Goal: Book appointment/travel/reservation

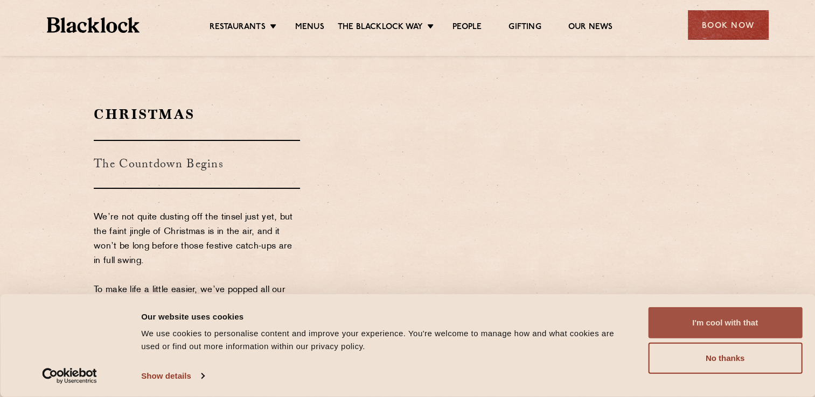
click at [717, 318] on button "I'm cool with that" at bounding box center [725, 322] width 154 height 31
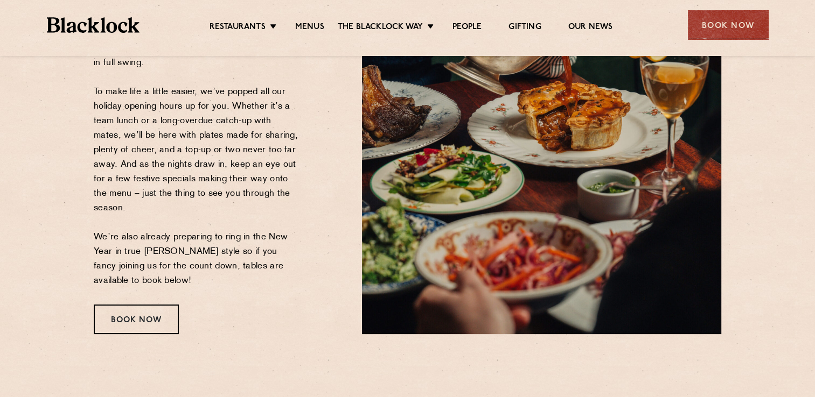
scroll to position [215, 0]
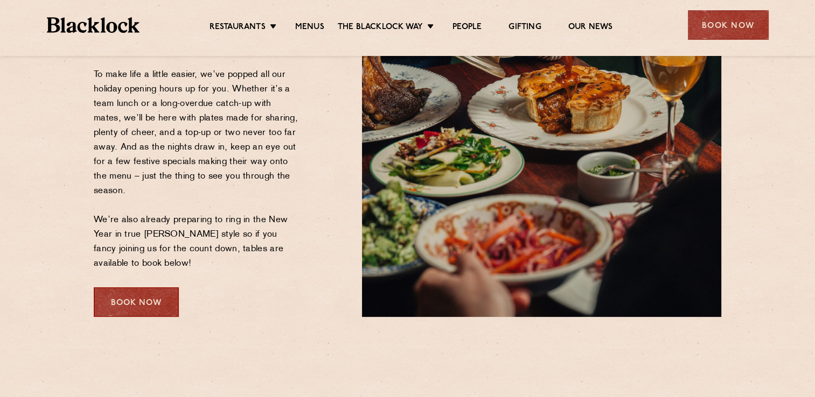
click at [138, 305] on div "Book Now" at bounding box center [136, 303] width 85 height 30
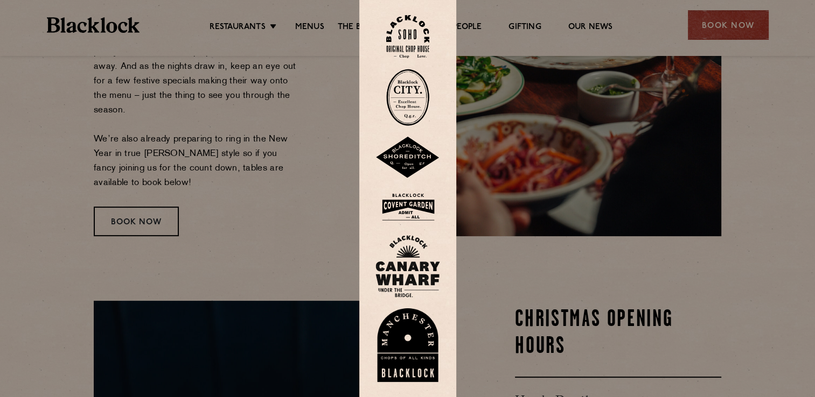
scroll to position [323, 0]
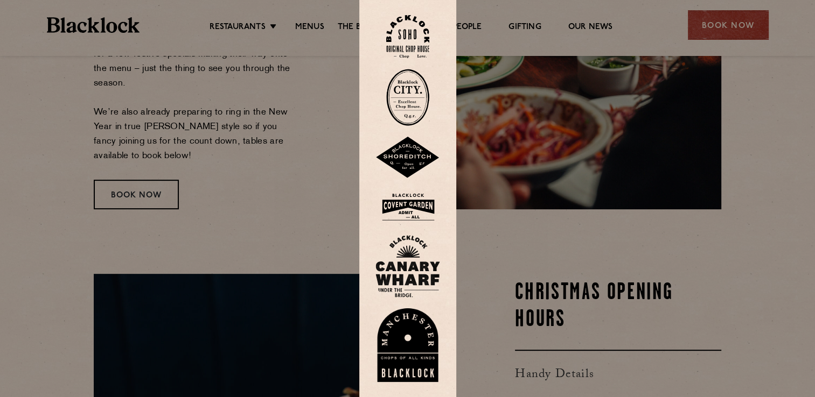
click at [332, 187] on div at bounding box center [407, 198] width 815 height 397
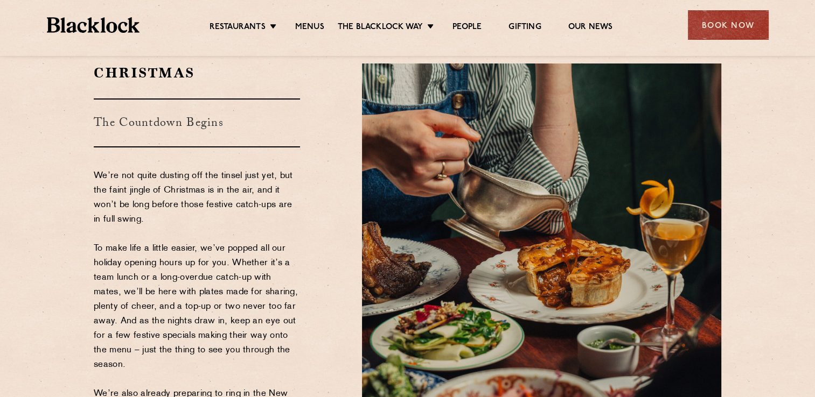
scroll to position [0, 0]
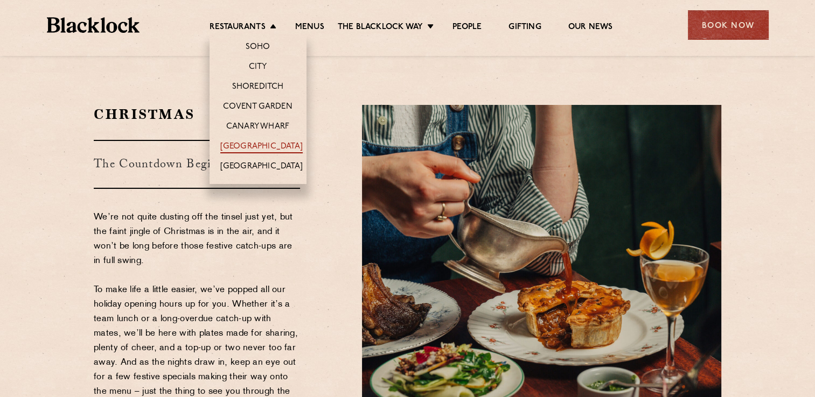
click at [262, 142] on link "[GEOGRAPHIC_DATA]" at bounding box center [261, 148] width 82 height 12
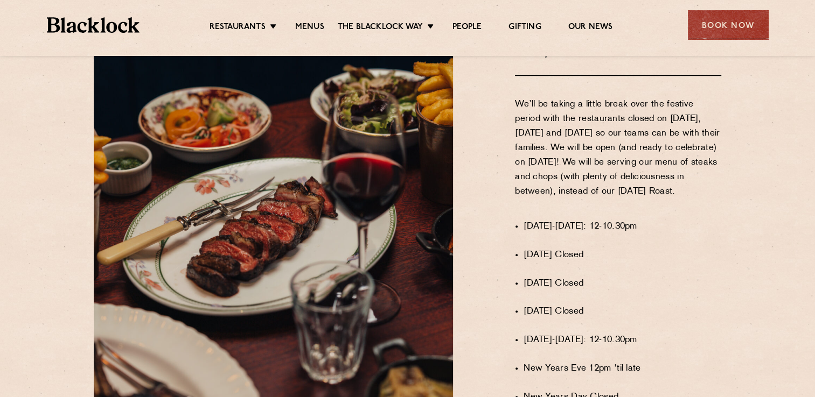
scroll to position [808, 0]
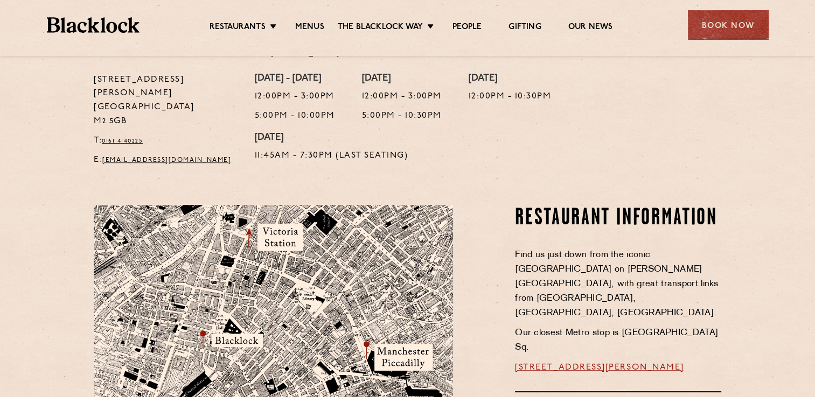
scroll to position [646, 0]
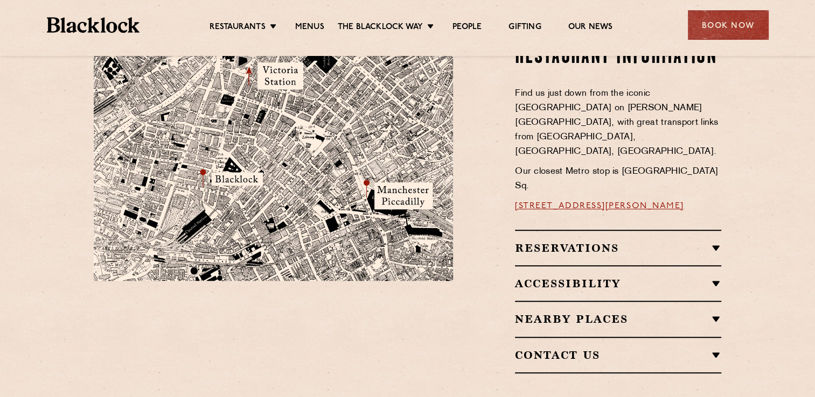
click at [598, 242] on h2 "Reservations" at bounding box center [618, 248] width 206 height 13
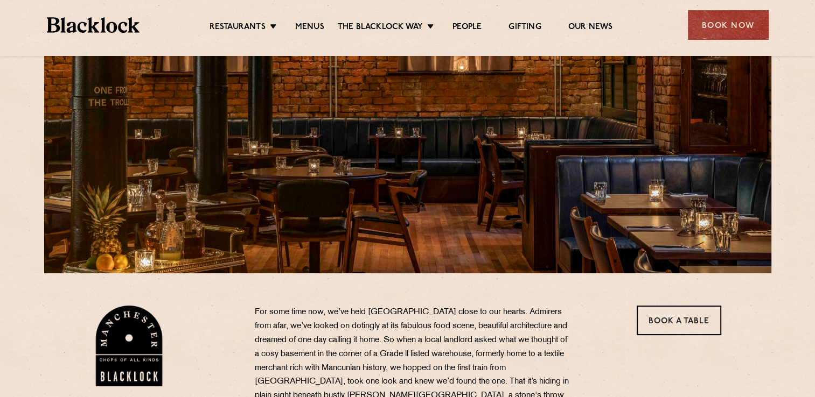
scroll to position [110, 0]
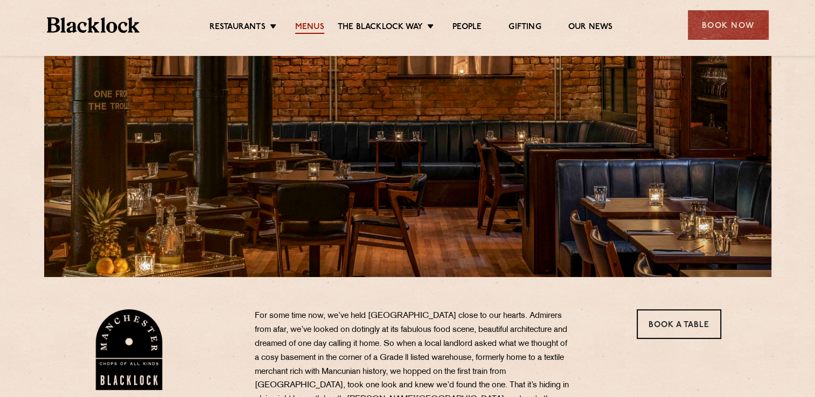
click at [320, 24] on link "Menus" at bounding box center [309, 28] width 29 height 12
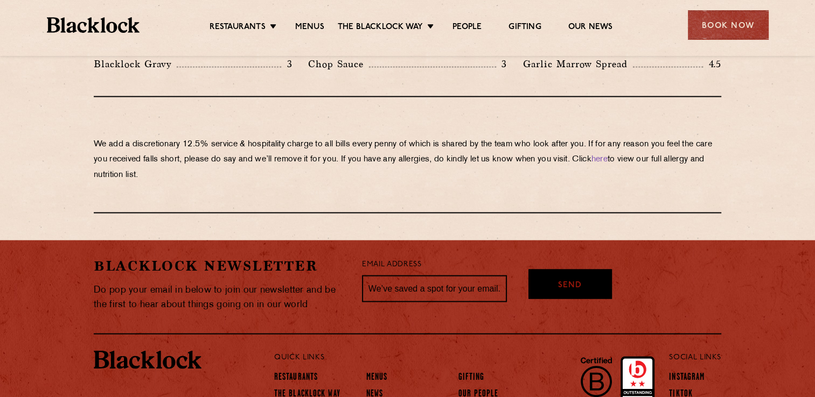
scroll to position [1922, 0]
